Goal: Transaction & Acquisition: Purchase product/service

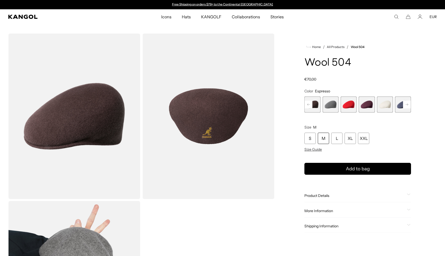
drag, startPoint x: 0, startPoint y: 0, endPoint x: 327, endPoint y: 139, distance: 355.4
click at [327, 139] on div "M" at bounding box center [323, 137] width 11 height 11
click at [319, 149] on span "Size Guide" at bounding box center [314, 149] width 18 height 5
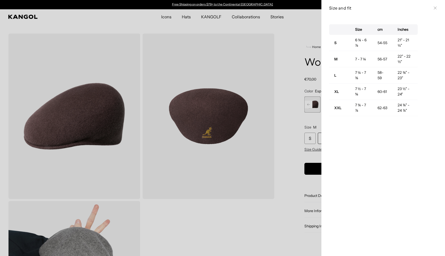
click at [437, 5] on div "Size and fit Close" at bounding box center [384, 8] width 124 height 16
click at [436, 6] on div "Size and fit Close" at bounding box center [383, 8] width 108 height 6
click at [434, 10] on div "Size and fit Close" at bounding box center [383, 8] width 108 height 6
click at [437, 7] on icon at bounding box center [435, 7] width 3 height 3
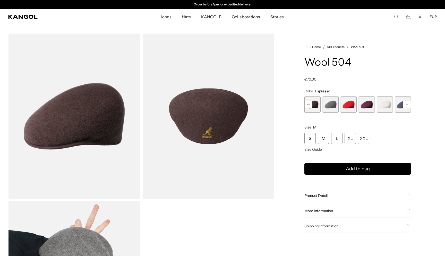
click at [323, 138] on div "M" at bounding box center [323, 137] width 11 height 11
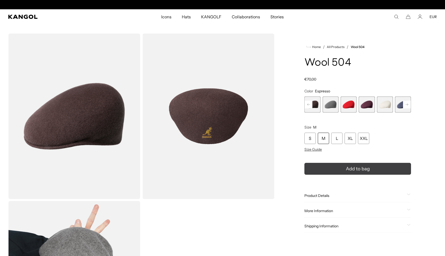
click at [326, 166] on button "Add to bag" at bounding box center [358, 169] width 107 height 12
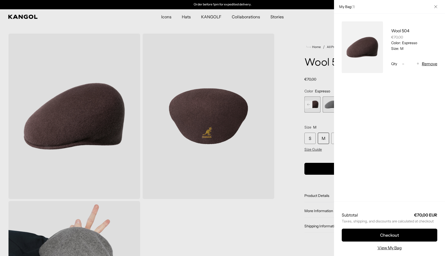
click at [298, 87] on div at bounding box center [222, 128] width 445 height 256
